Goal: Find specific page/section: Find specific page/section

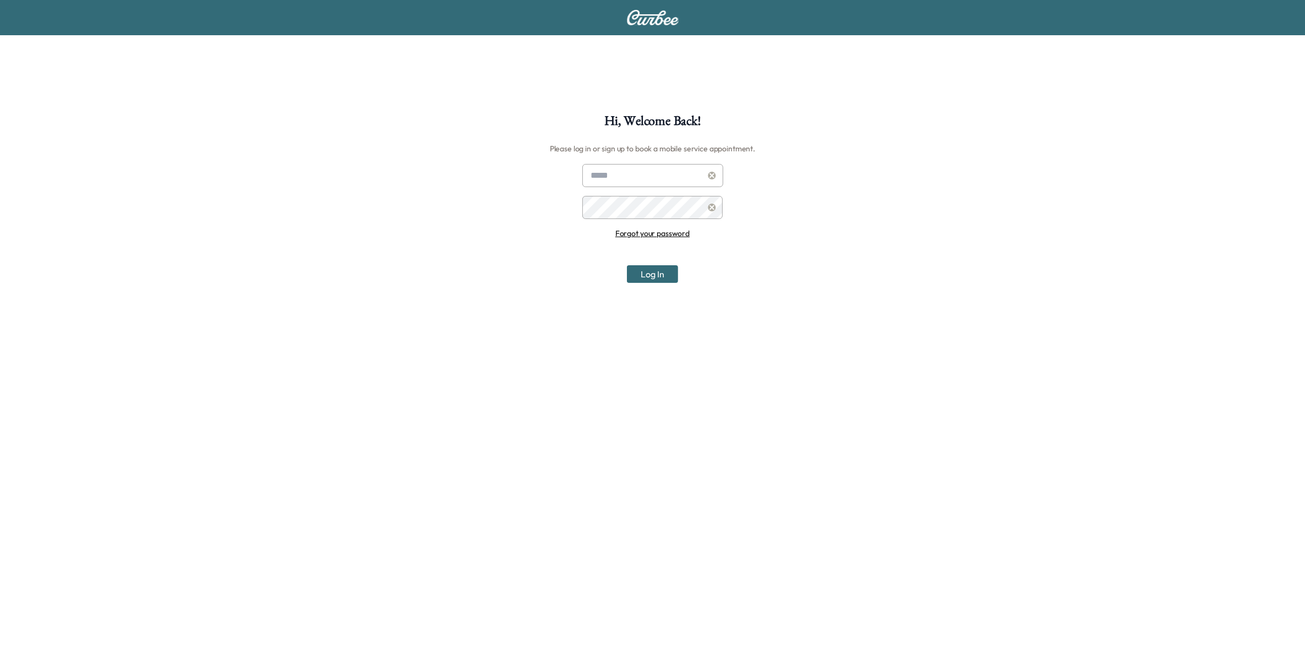
type input "**********"
click at [665, 269] on button "Log In" at bounding box center [652, 274] width 51 height 18
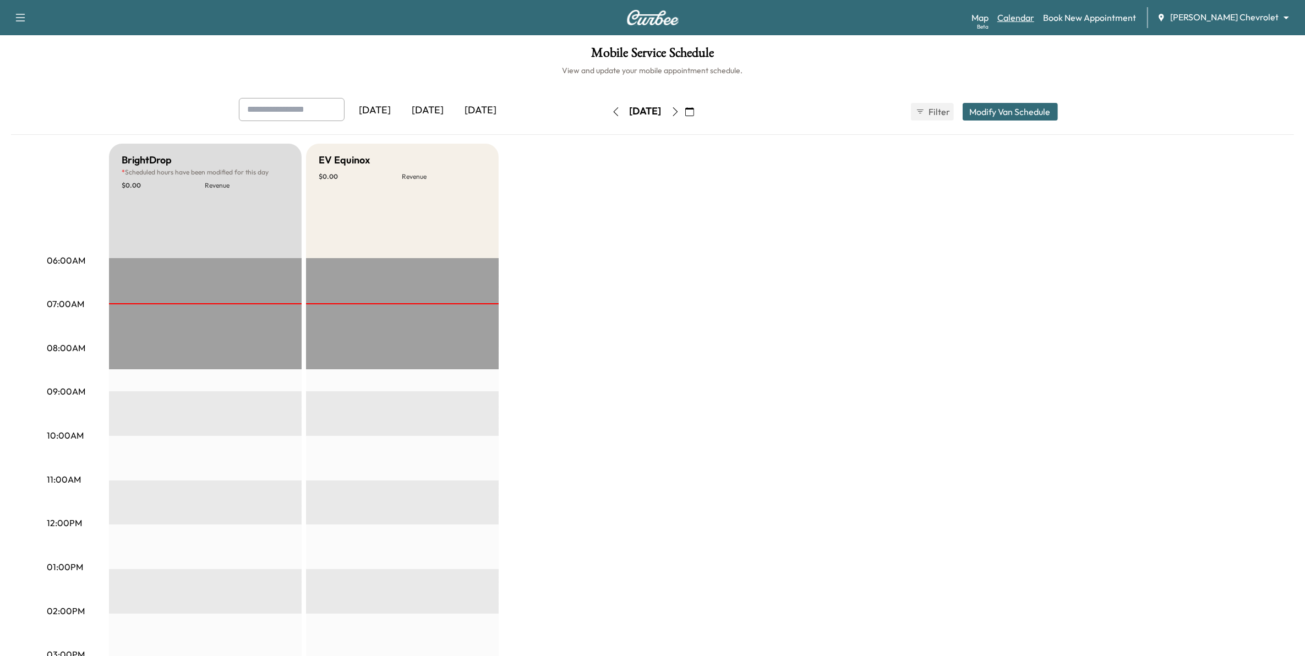
click at [1035, 20] on link "Calendar" at bounding box center [1016, 17] width 37 height 13
click at [699, 108] on button "button" at bounding box center [690, 112] width 19 height 18
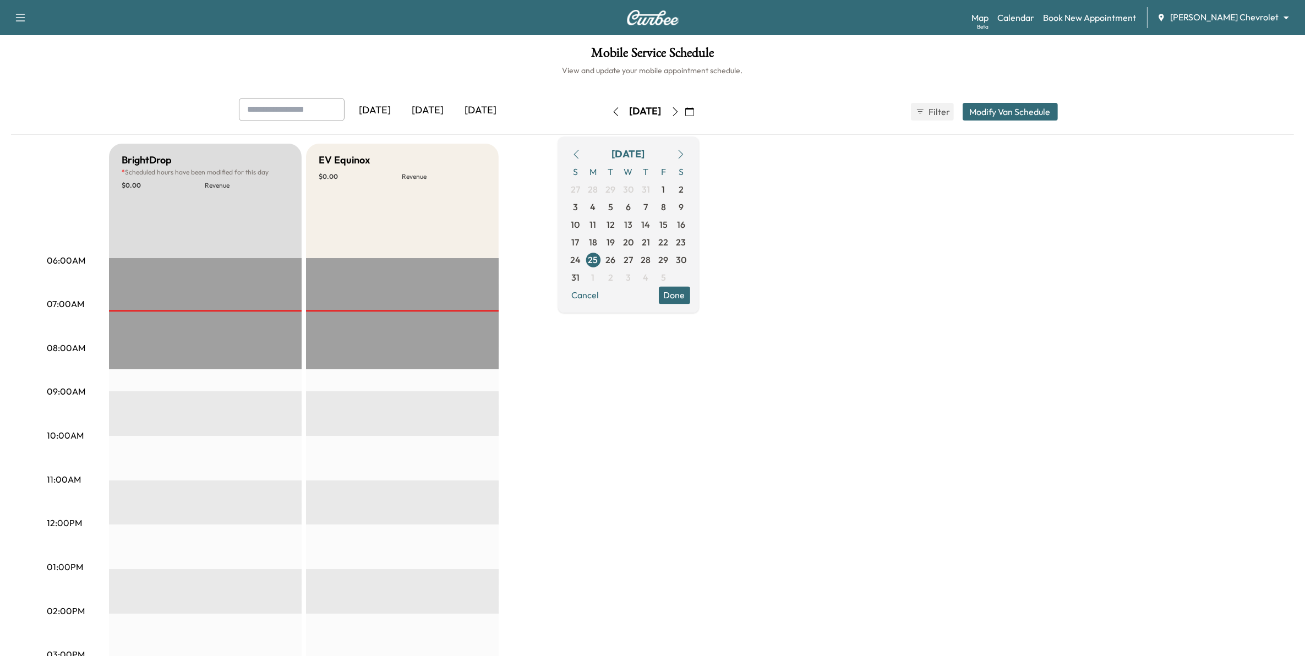
click at [690, 149] on button "button" at bounding box center [681, 154] width 19 height 18
click at [602, 193] on span "1" at bounding box center [594, 190] width 18 height 18
click at [620, 191] on span "2" at bounding box center [611, 190] width 18 height 18
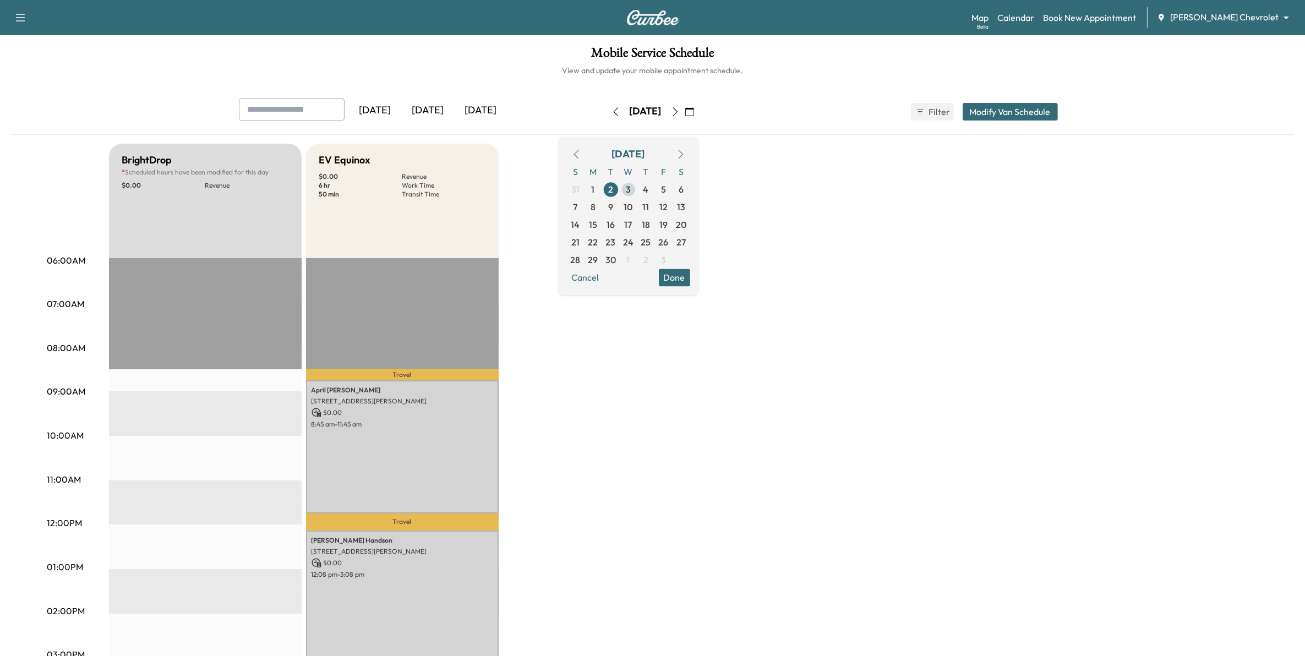
click at [638, 189] on span "3" at bounding box center [629, 190] width 18 height 18
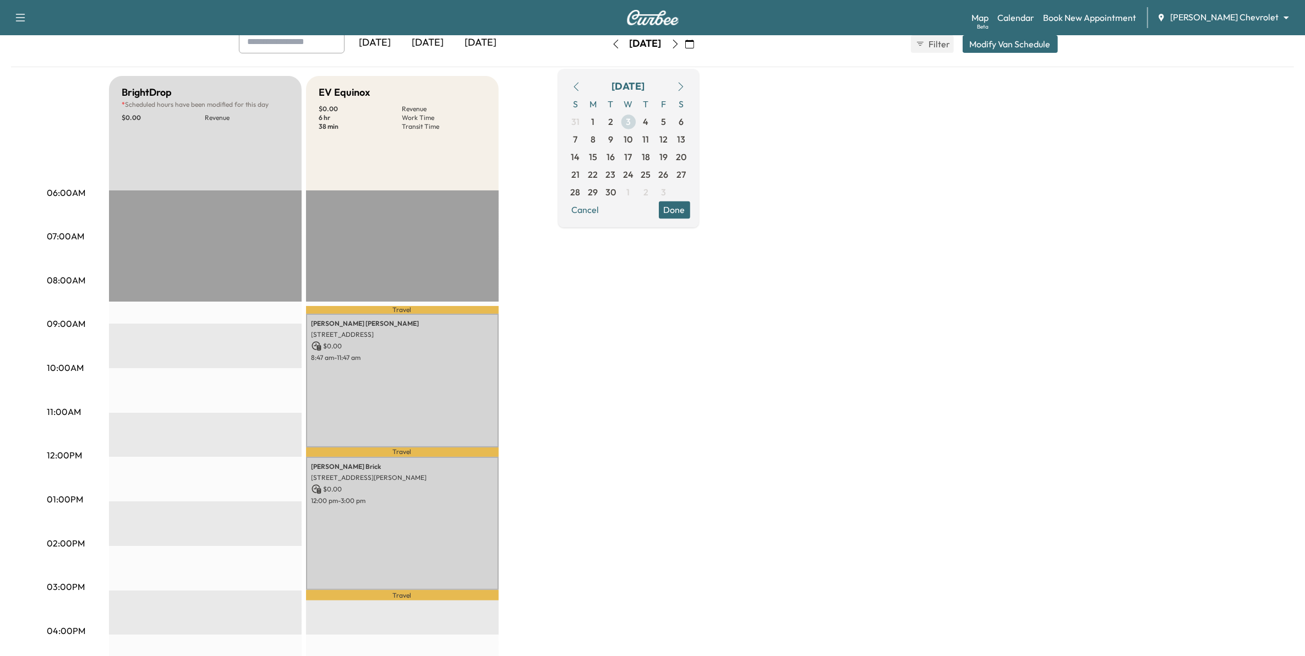
scroll to position [69, 0]
click at [596, 144] on span "8" at bounding box center [593, 138] width 5 height 13
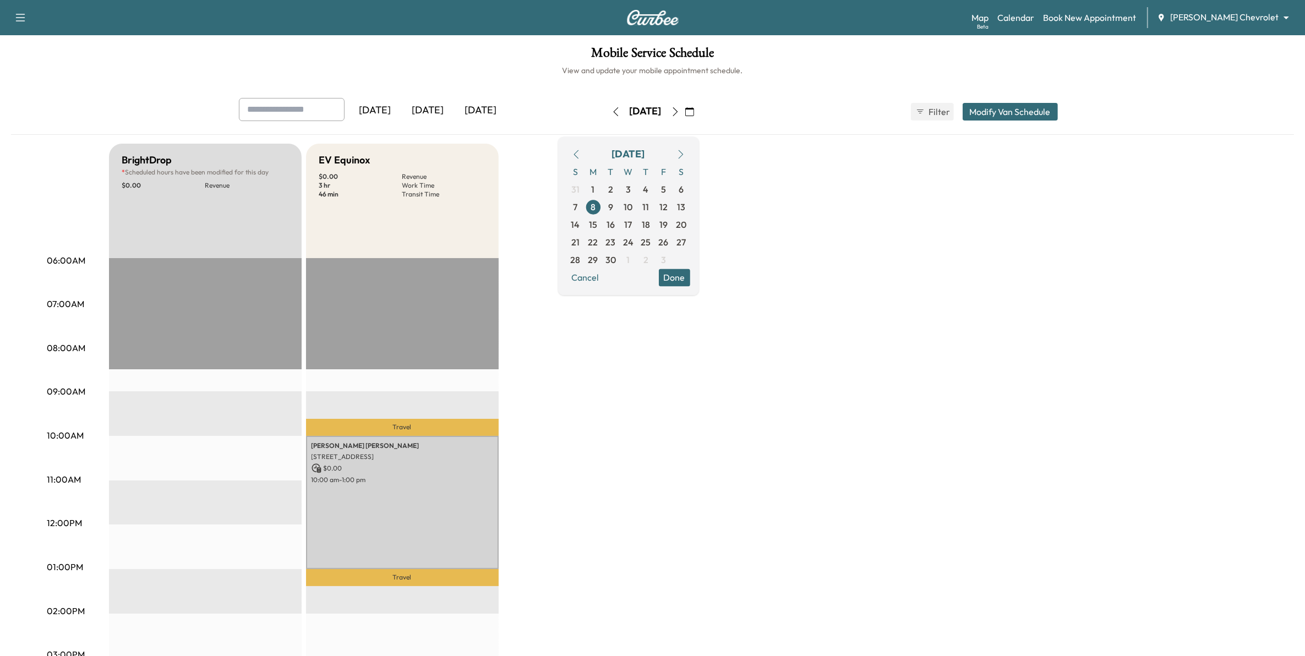
click at [690, 281] on button "Done" at bounding box center [674, 278] width 31 height 18
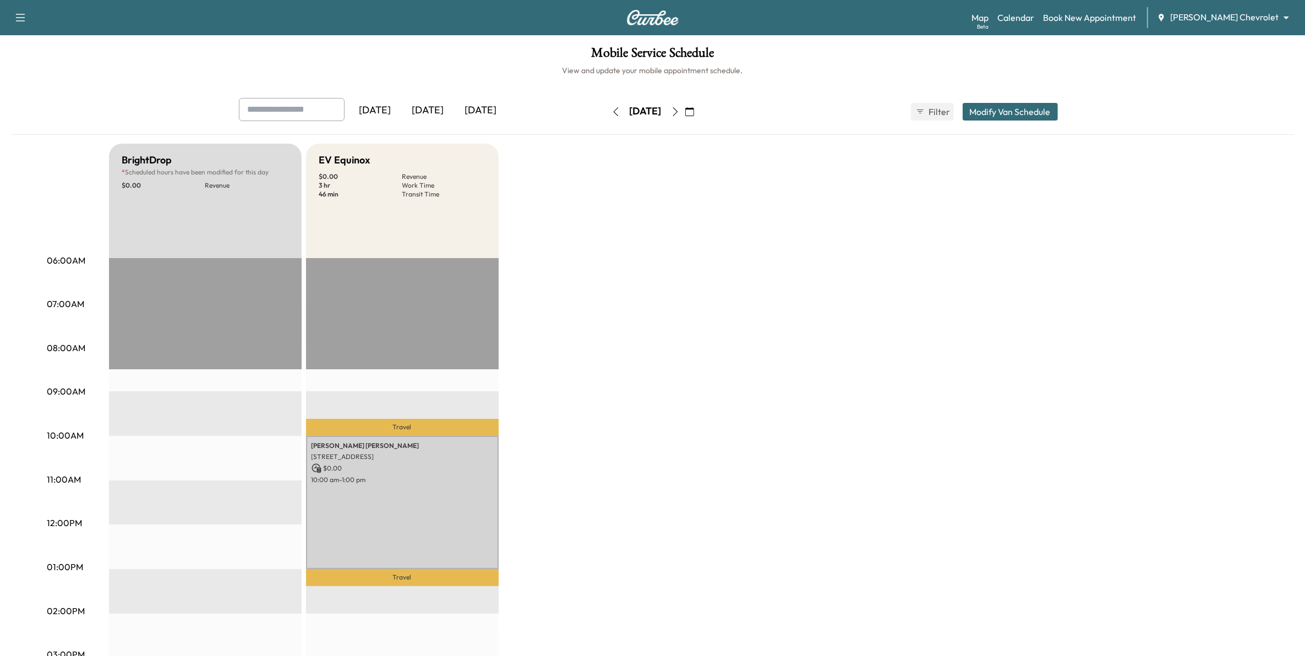
click at [680, 108] on icon "button" at bounding box center [675, 111] width 9 height 9
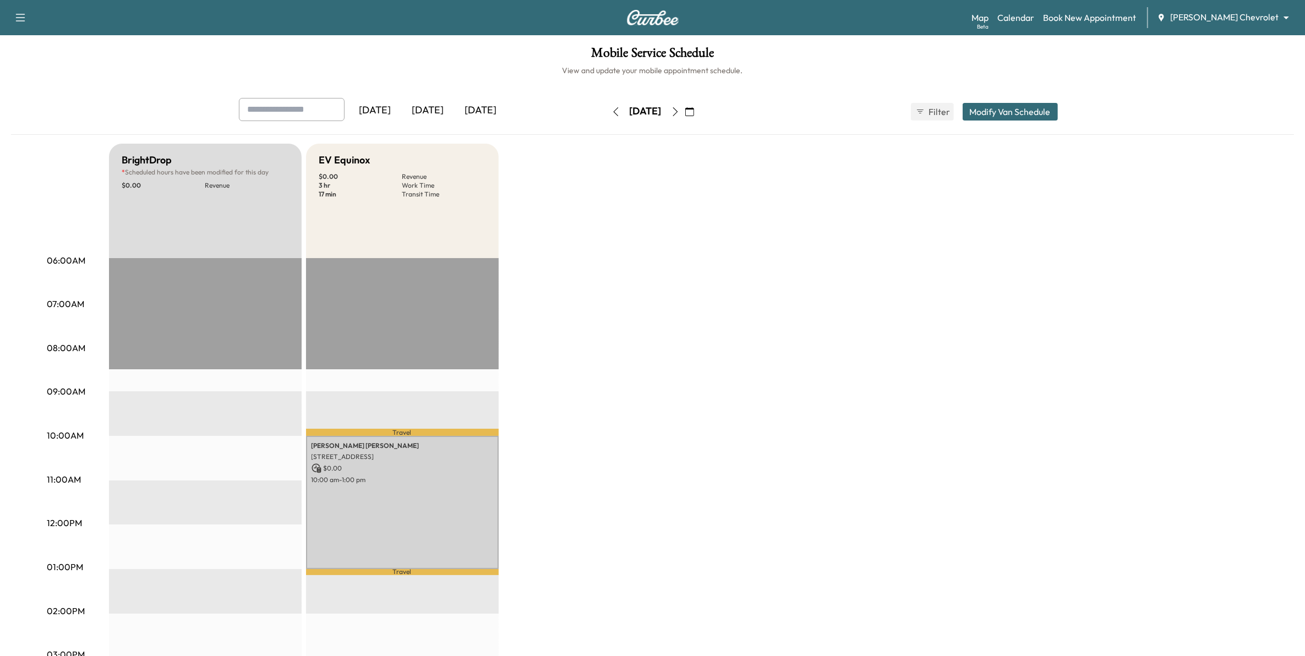
click at [680, 108] on icon "button" at bounding box center [675, 111] width 9 height 9
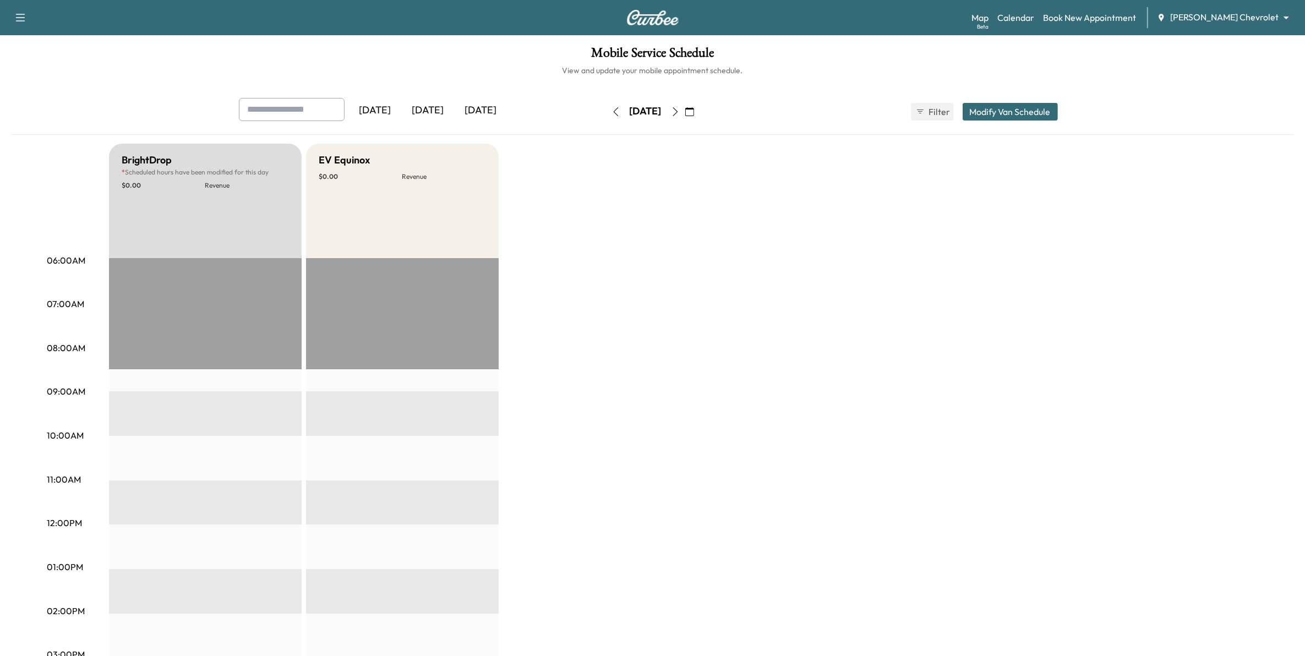
click at [680, 115] on icon "button" at bounding box center [675, 111] width 9 height 9
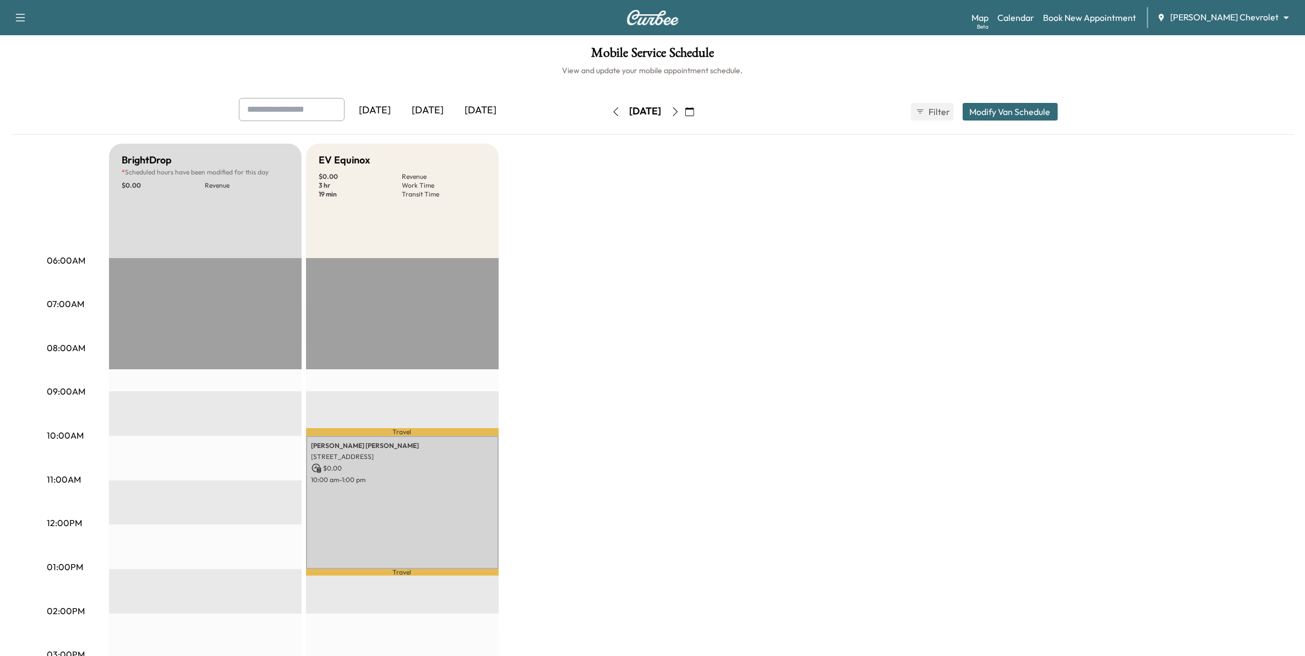
click at [685, 110] on button "button" at bounding box center [675, 112] width 19 height 18
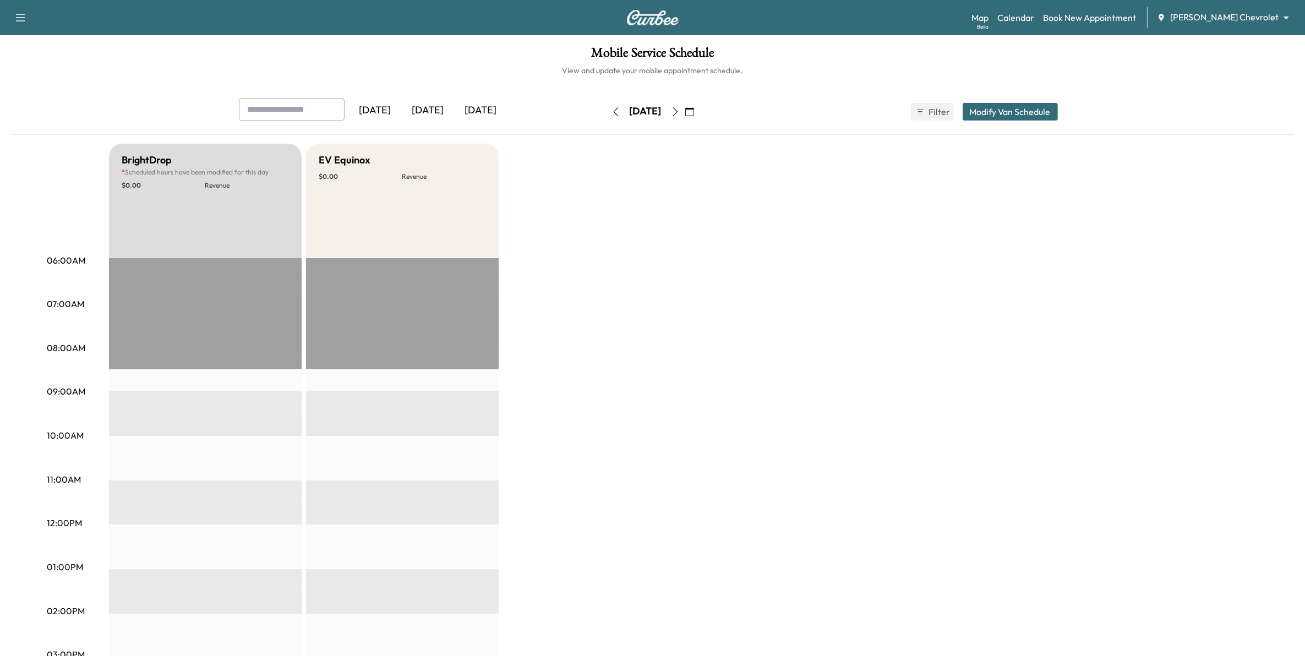
click at [680, 111] on icon "button" at bounding box center [675, 111] width 9 height 9
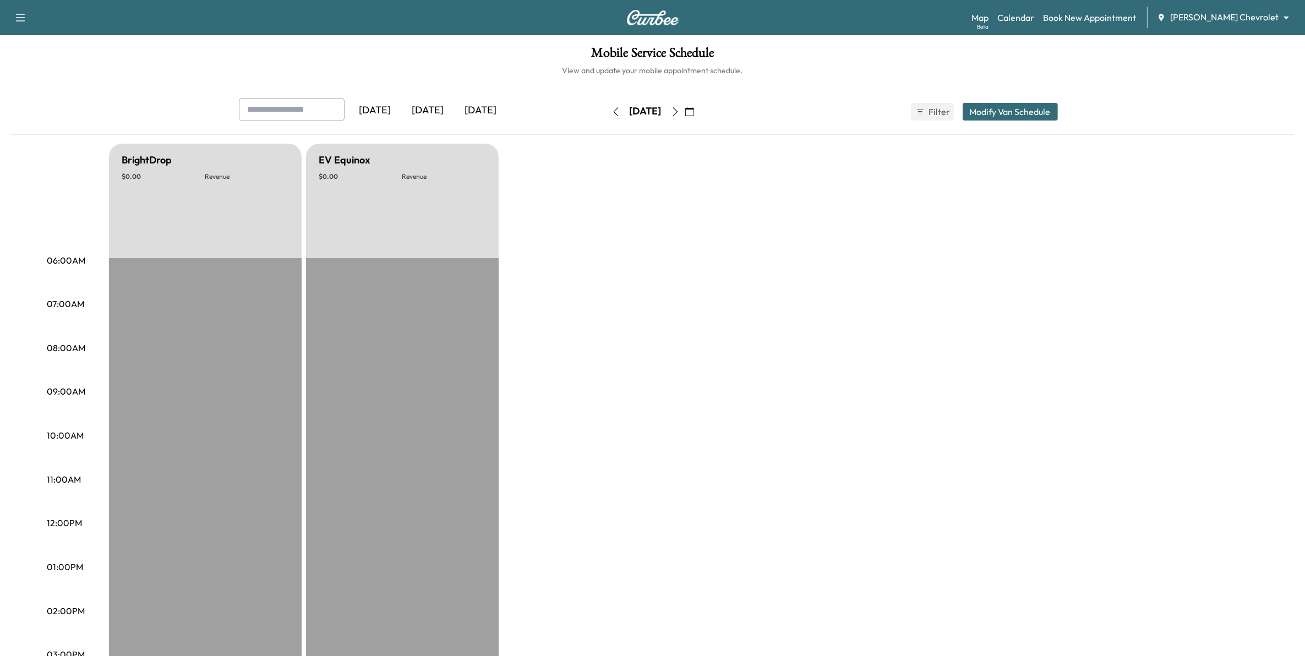
click at [685, 111] on button "button" at bounding box center [675, 112] width 19 height 18
click at [680, 114] on icon "button" at bounding box center [675, 111] width 9 height 9
